Goal: Check status: Check status

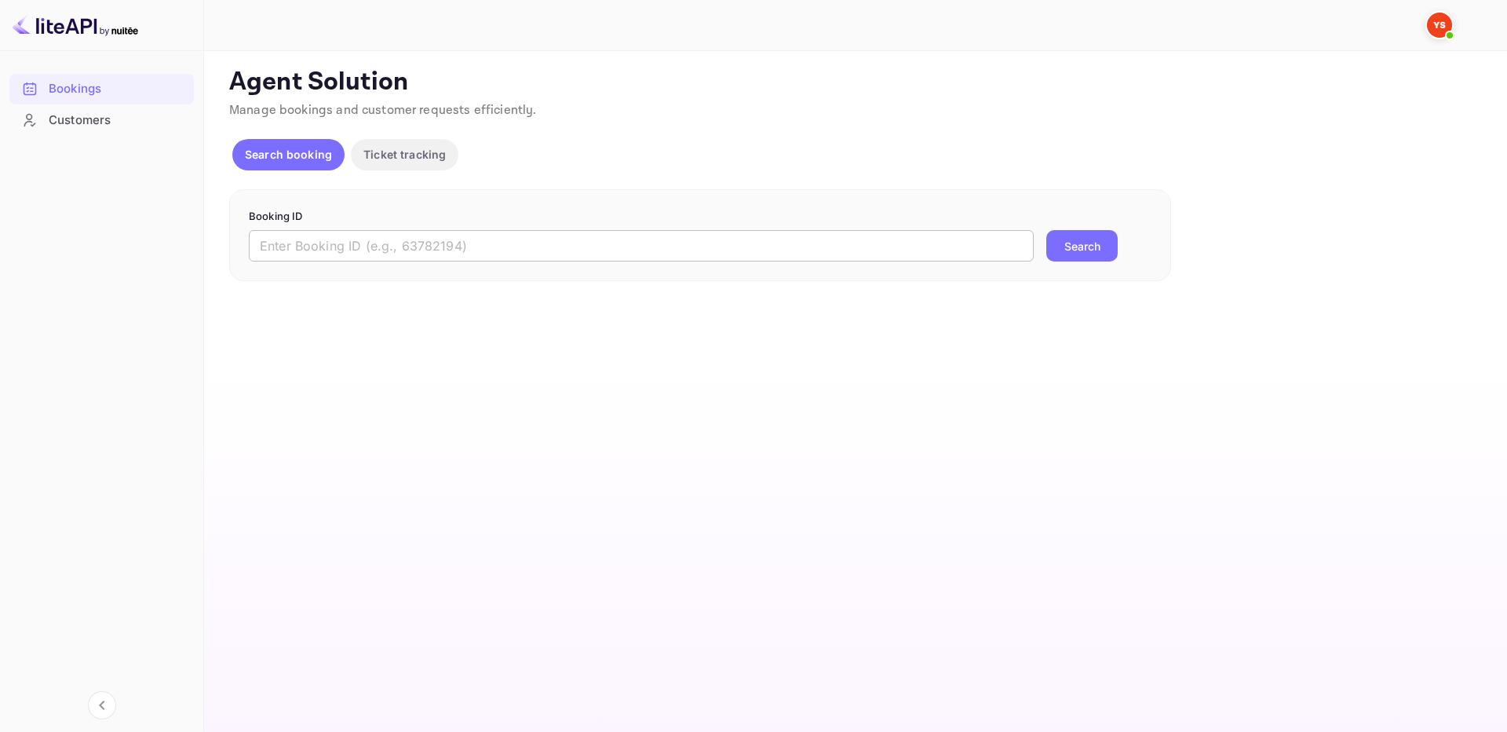
click at [691, 250] on input "text" at bounding box center [641, 245] width 785 height 31
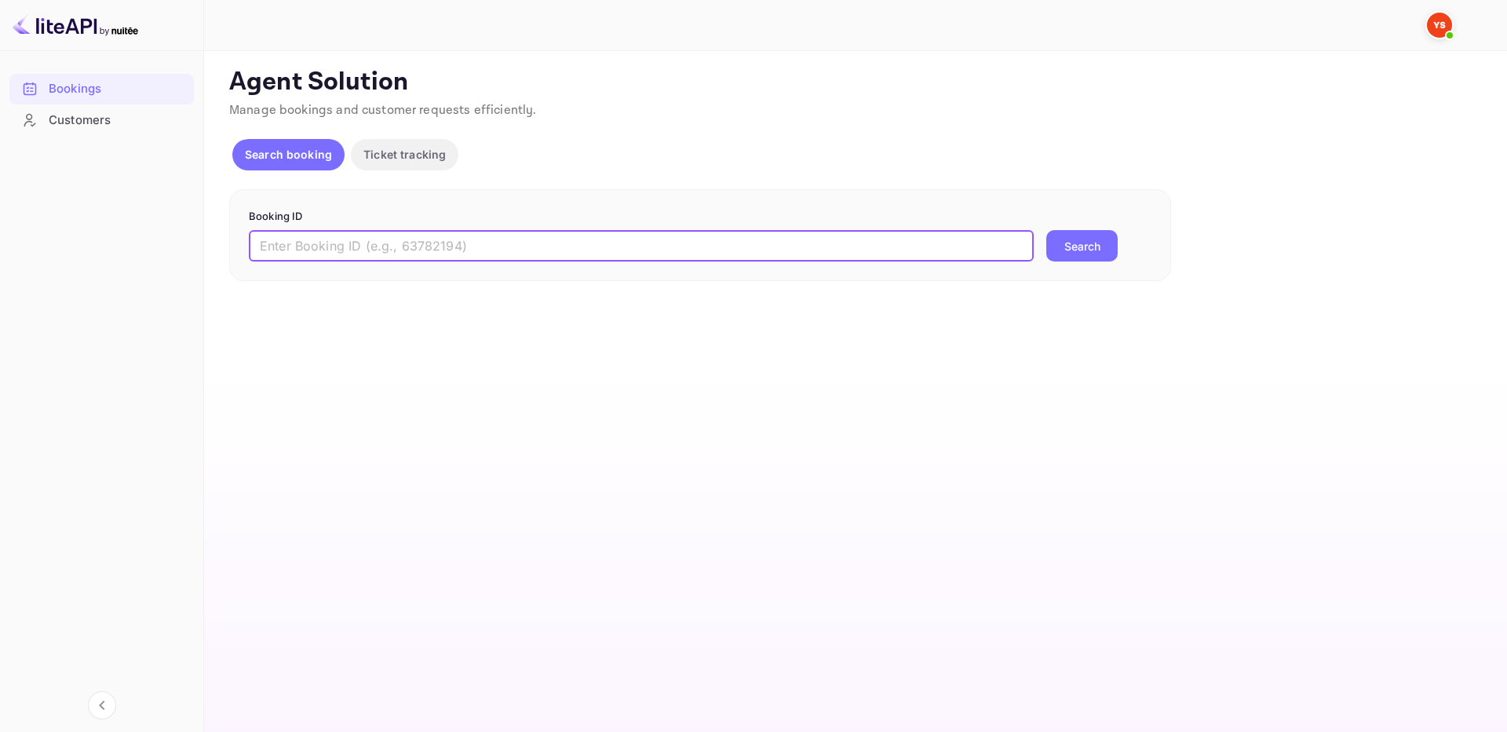
paste input "9372835"
type input "9372835"
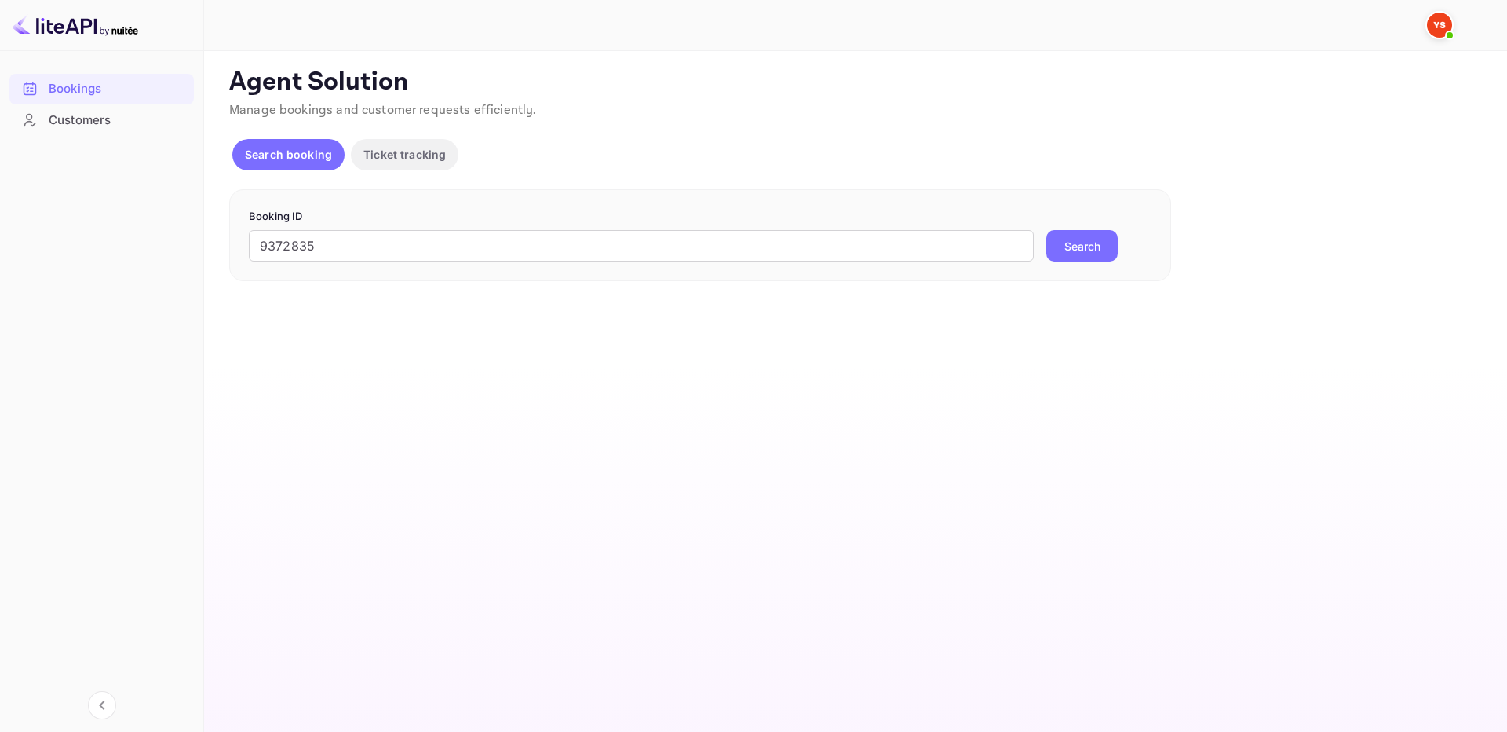
click at [1083, 254] on button "Search" at bounding box center [1082, 245] width 71 height 31
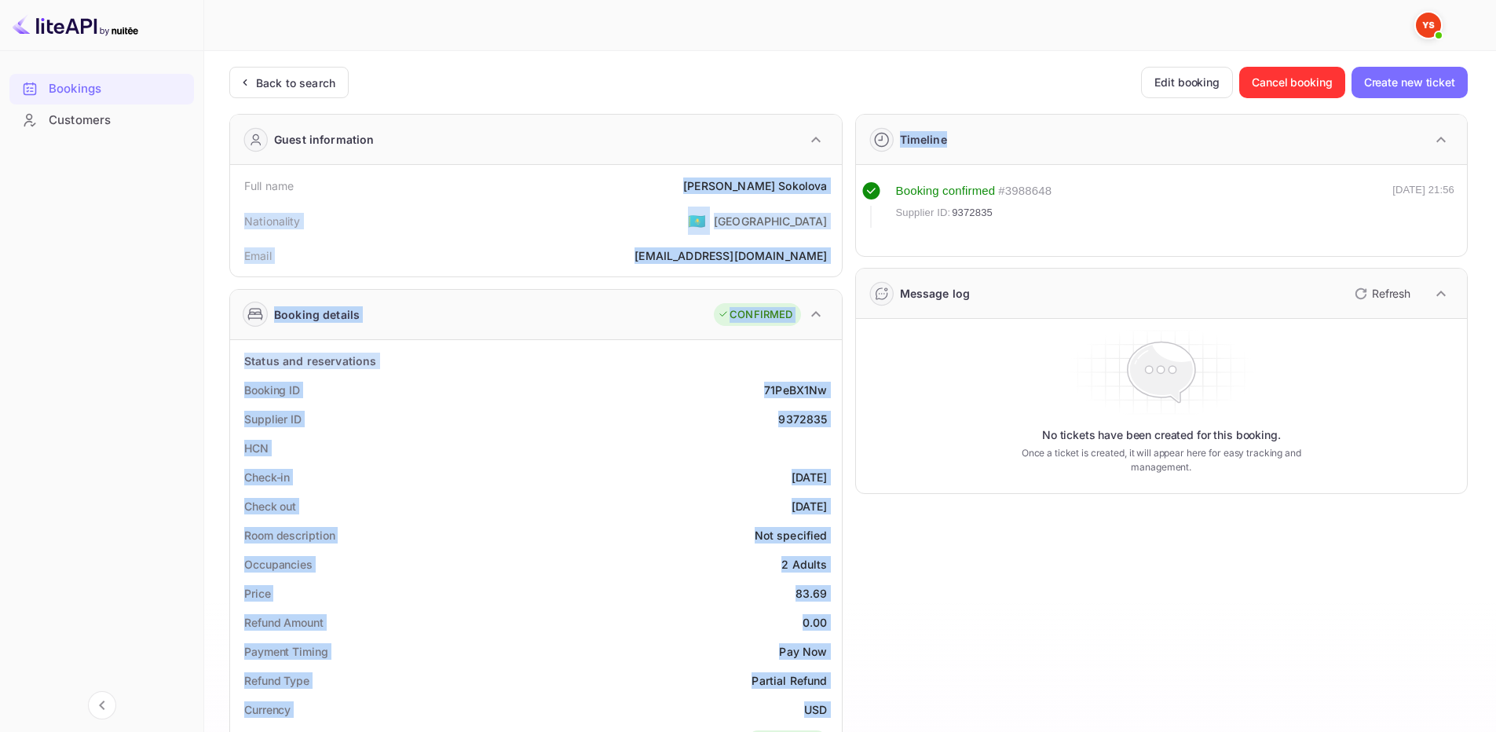
drag, startPoint x: 747, startPoint y: 184, endPoint x: 842, endPoint y: 184, distance: 95.8
click at [842, 184] on div "Guest information Full name [PERSON_NAME] Nationality 🇰🇿 [DEMOGRAPHIC_DATA] Ema…" at bounding box center [842, 659] width 1251 height 1116
copy div "[PERSON_NAME] Nationality 🇰🇿 [DEMOGRAPHIC_DATA] Email [EMAIL_ADDRESS][DOMAIN_NA…"
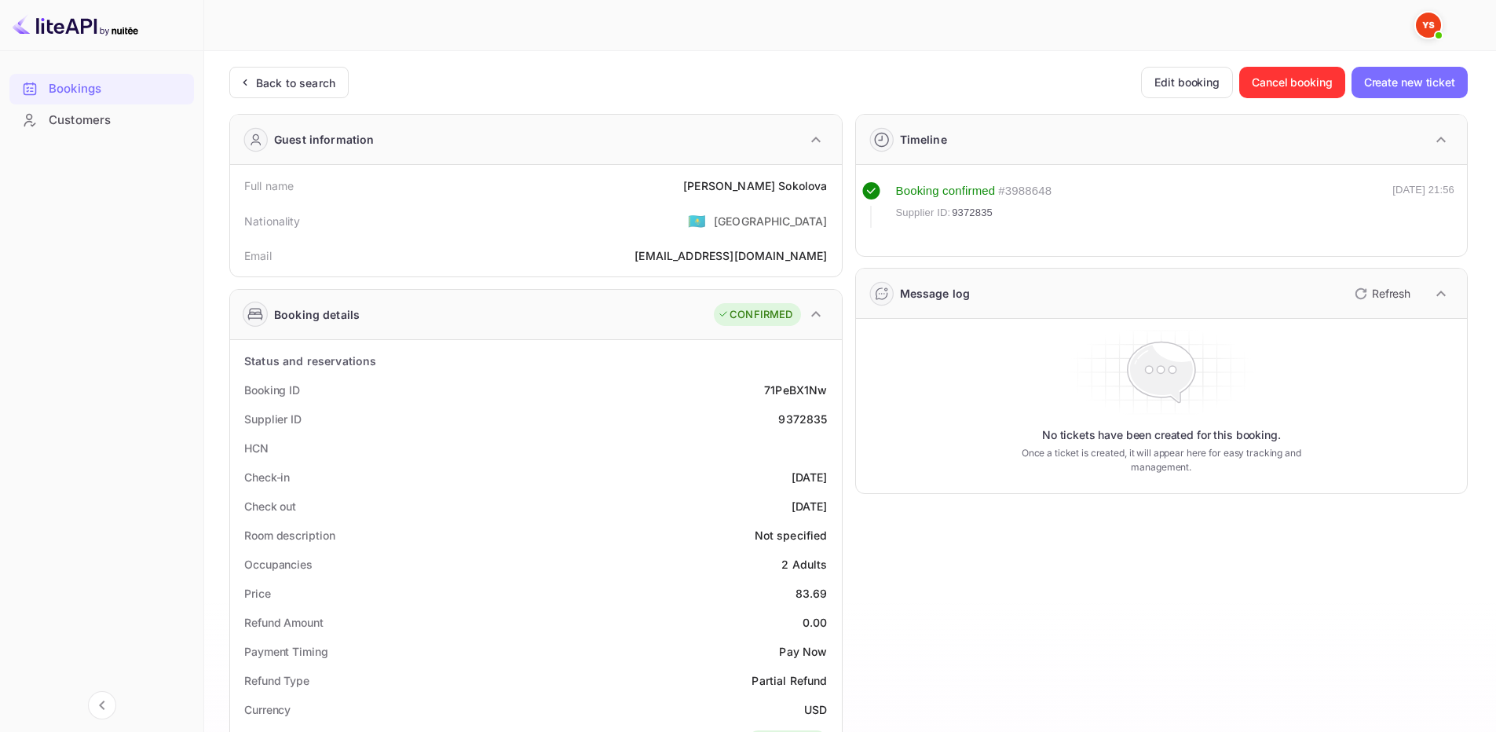
click at [726, 149] on div "Guest information" at bounding box center [536, 140] width 612 height 50
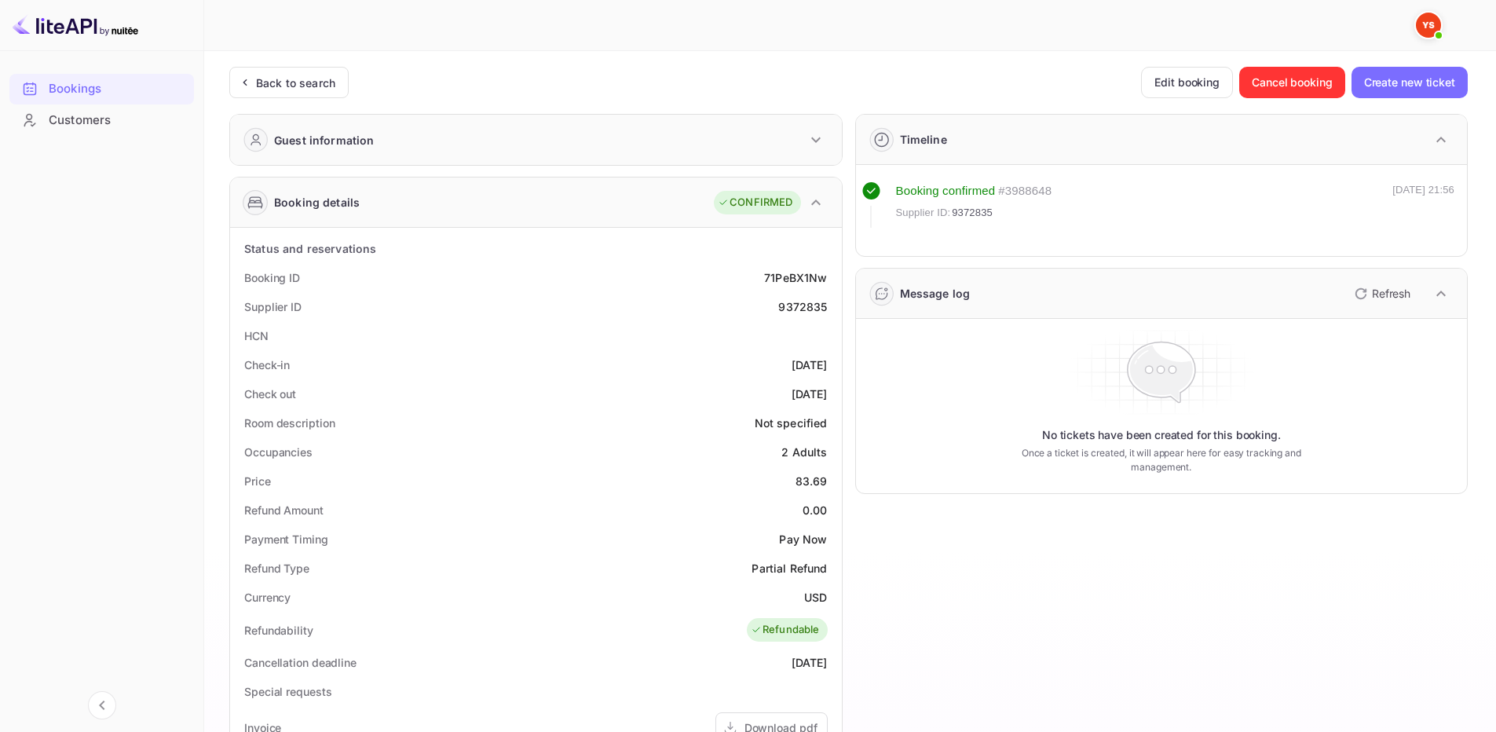
click at [758, 148] on div "Guest information" at bounding box center [536, 140] width 612 height 50
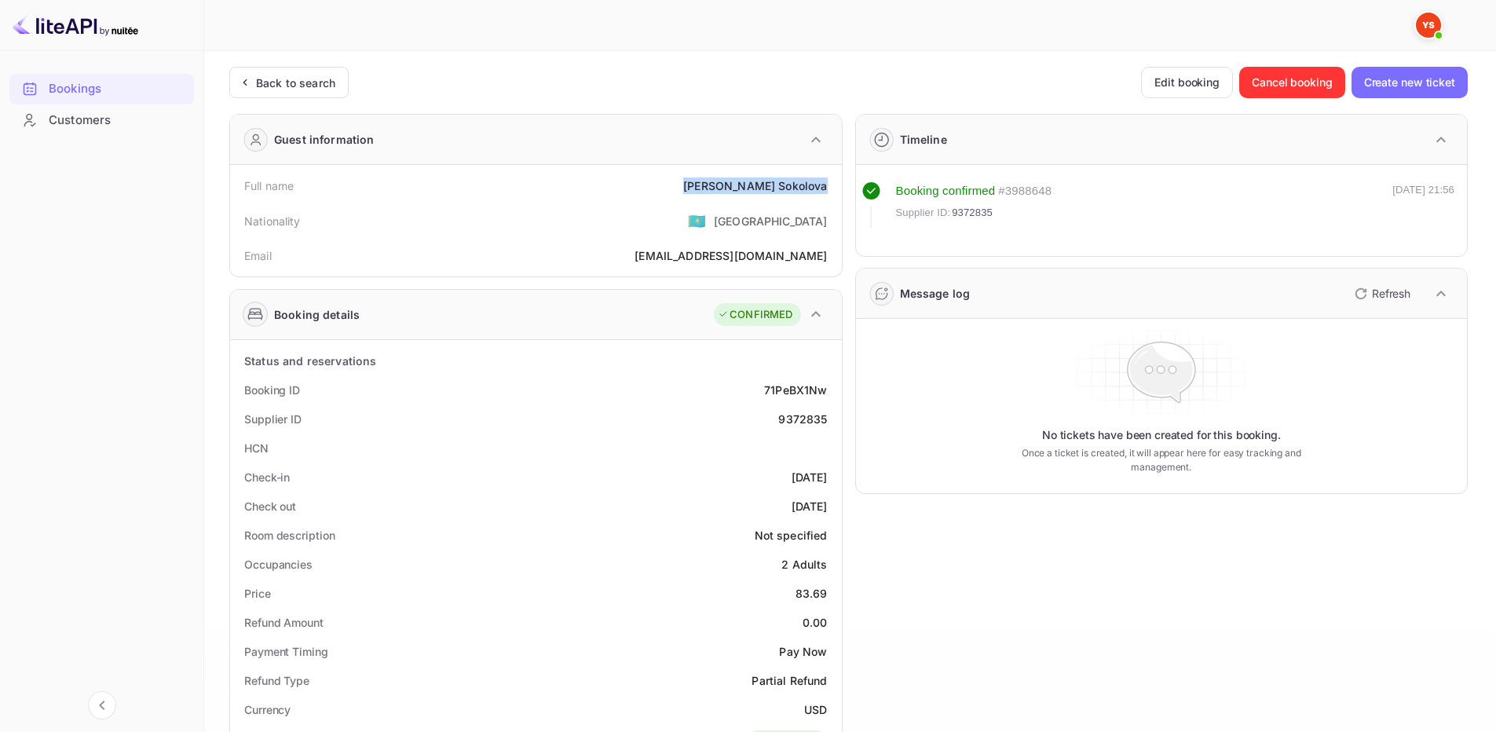
drag, startPoint x: 752, startPoint y: 180, endPoint x: 835, endPoint y: 183, distance: 82.5
click at [835, 183] on div "Full name [PERSON_NAME]" at bounding box center [535, 185] width 599 height 29
copy div "[PERSON_NAME]"
drag, startPoint x: 804, startPoint y: 418, endPoint x: 833, endPoint y: 418, distance: 29.0
click at [833, 418] on div "Supplier ID 9372835" at bounding box center [535, 418] width 599 height 29
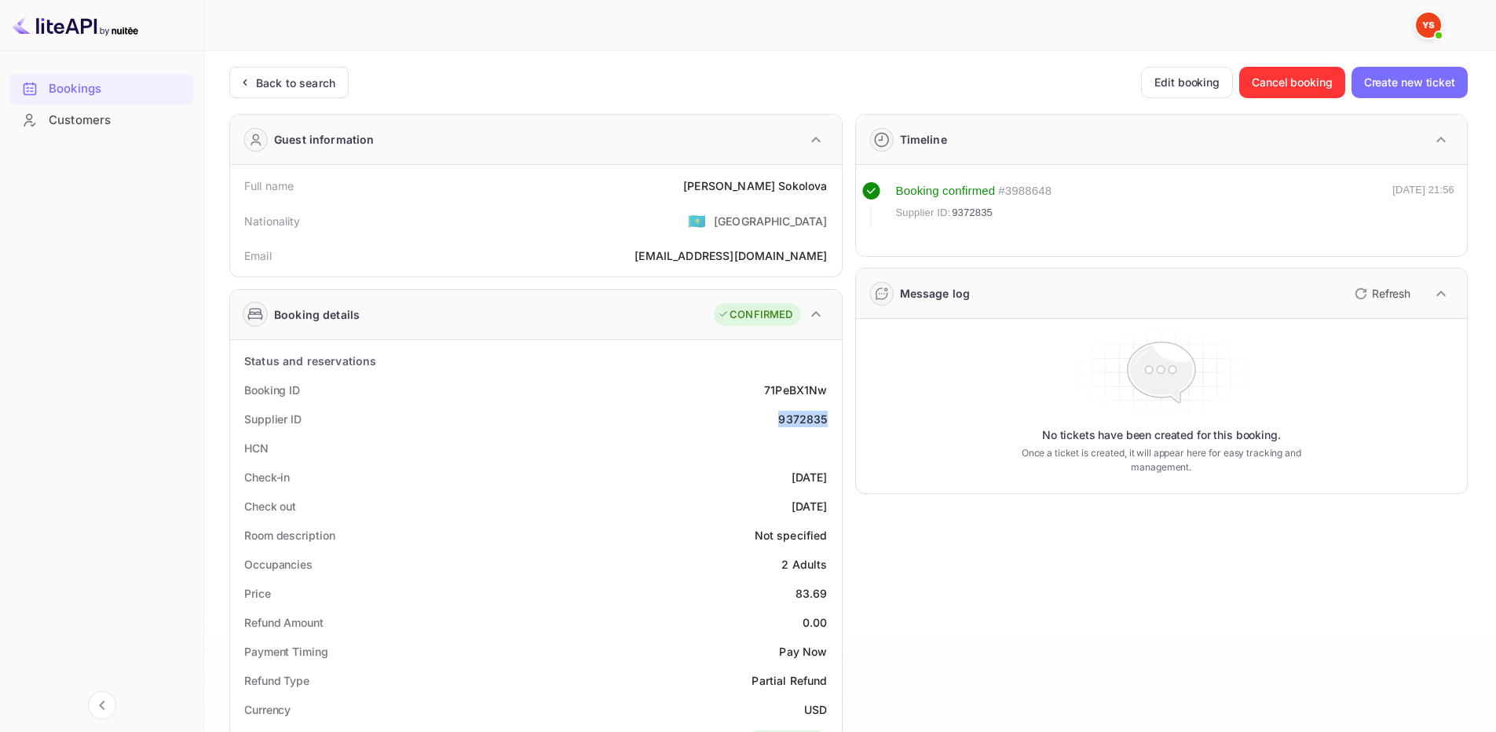
copy div "9372835"
drag, startPoint x: 787, startPoint y: 594, endPoint x: 832, endPoint y: 591, distance: 44.8
click at [832, 591] on div "Price 83.69" at bounding box center [535, 593] width 599 height 29
copy div "83.69"
